Goal: Task Accomplishment & Management: Manage account settings

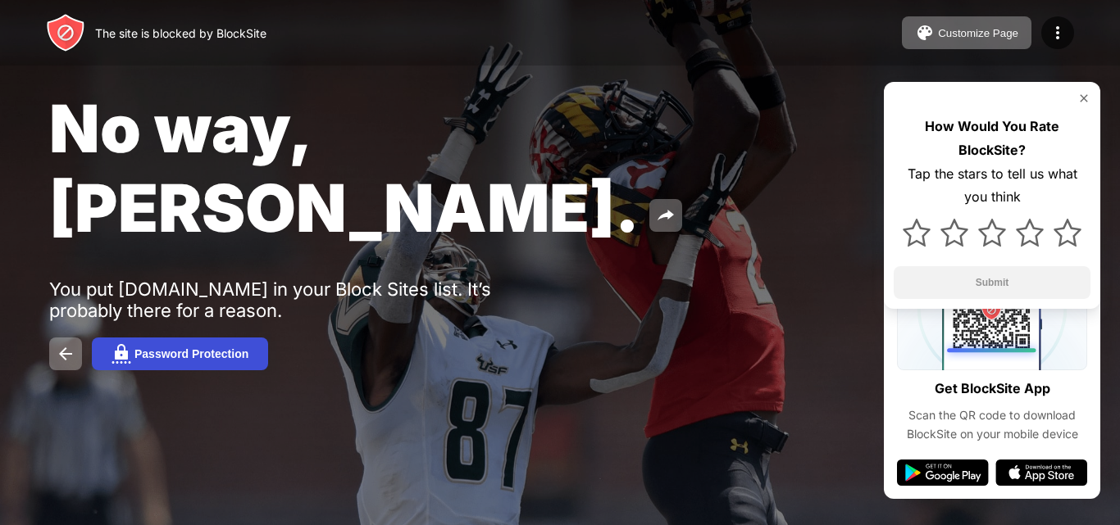
click at [134, 338] on button "Password Protection" at bounding box center [180, 354] width 176 height 33
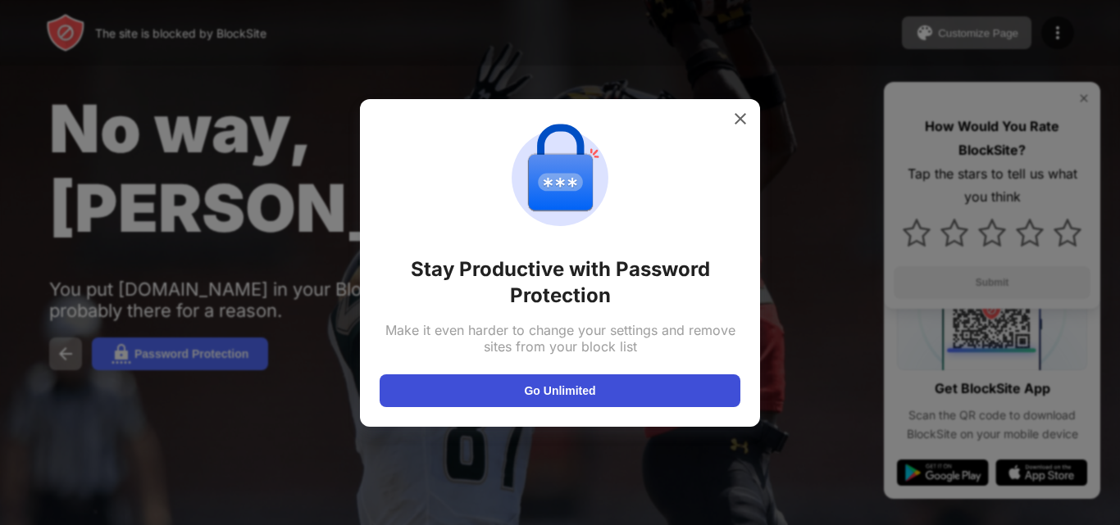
click at [587, 386] on button "Go Unlimited" at bounding box center [559, 391] width 361 height 33
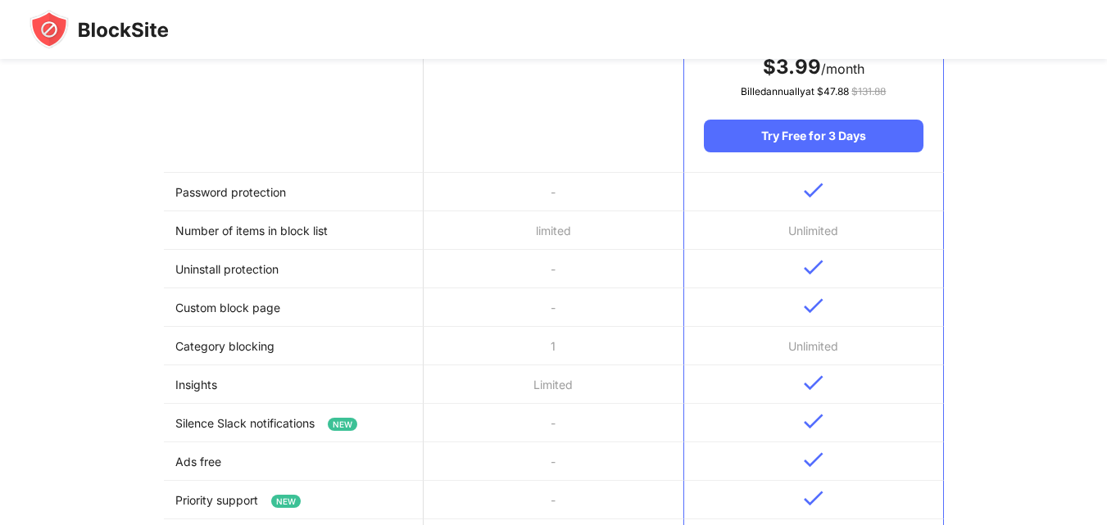
scroll to position [328, 0]
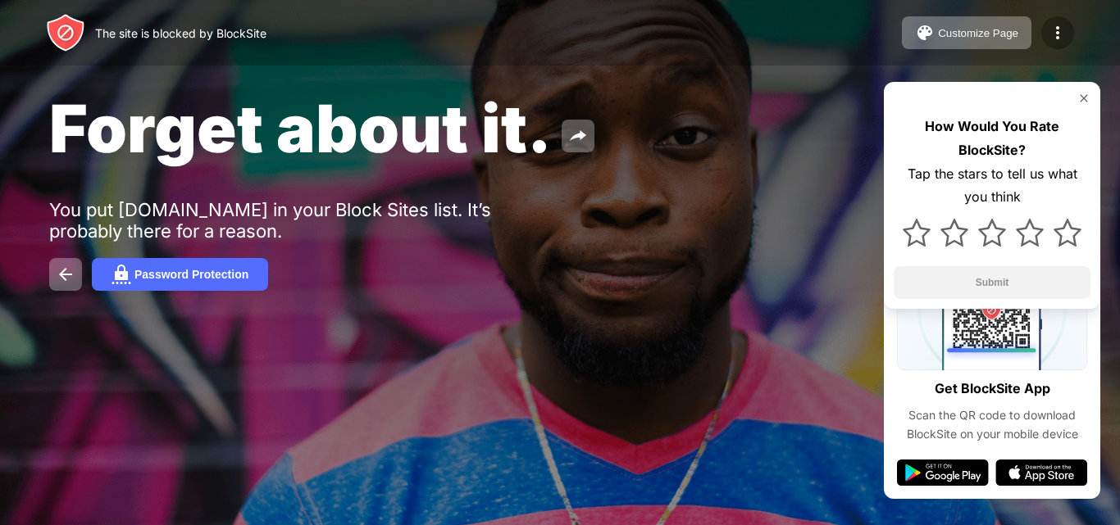
click at [1053, 25] on img at bounding box center [1058, 33] width 20 height 20
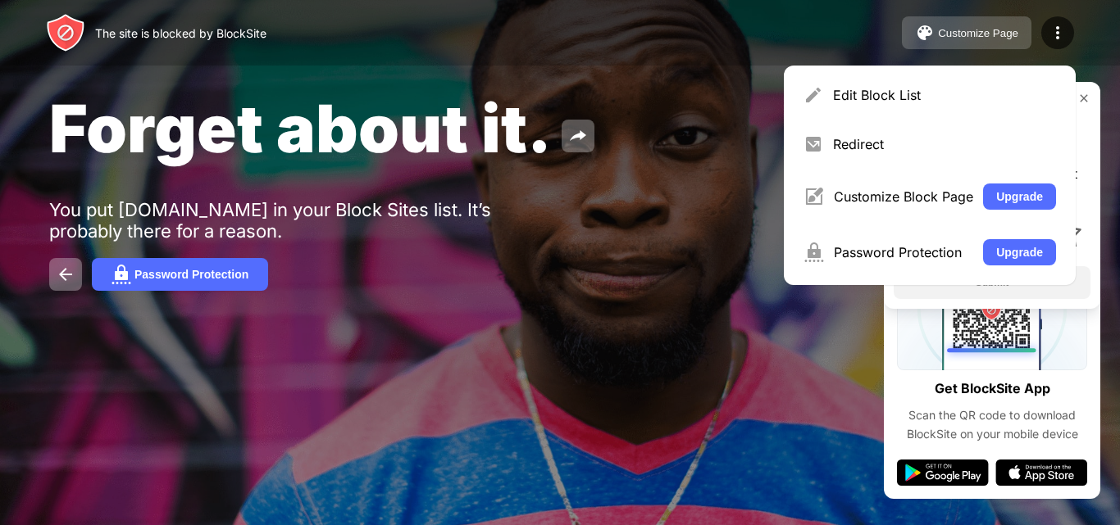
click at [966, 18] on button "Customize Page" at bounding box center [967, 32] width 130 height 33
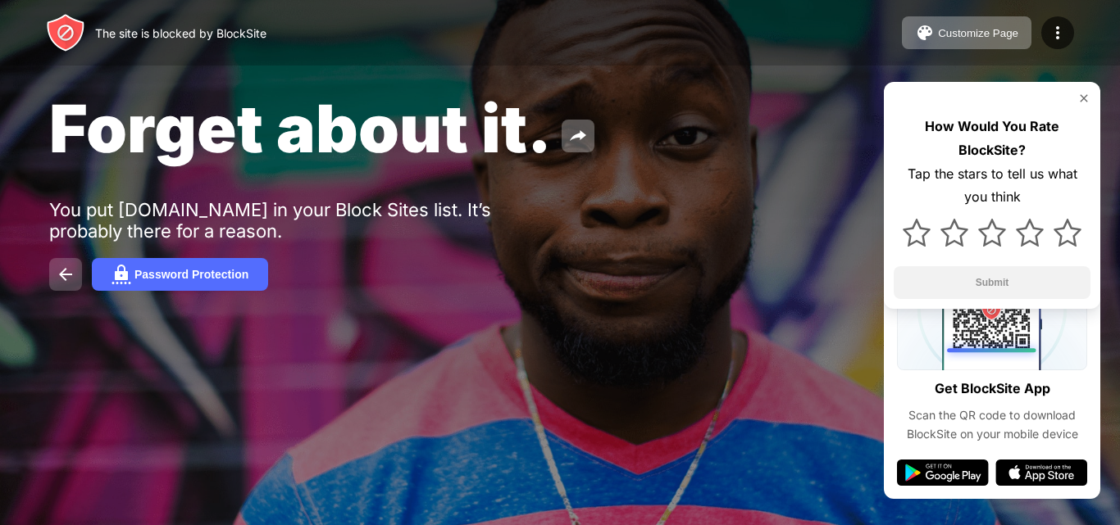
click at [61, 263] on button at bounding box center [65, 274] width 33 height 33
